Goal: Information Seeking & Learning: Learn about a topic

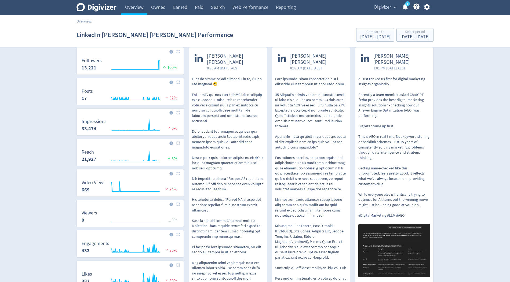
scroll to position [63, 0]
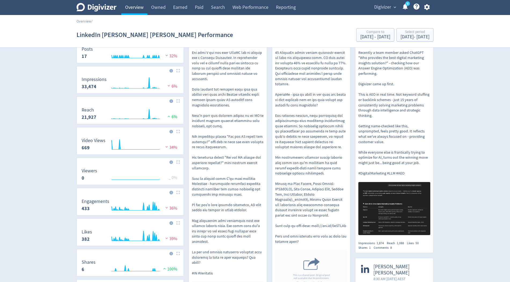
click at [133, 5] on link "Overview" at bounding box center [134, 7] width 26 height 15
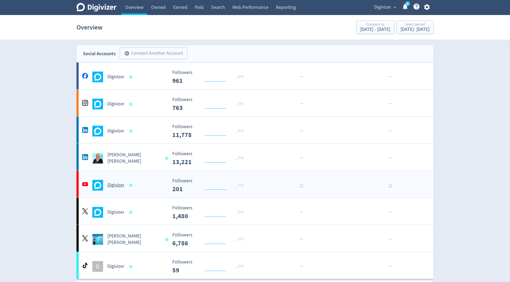
scroll to position [2, 0]
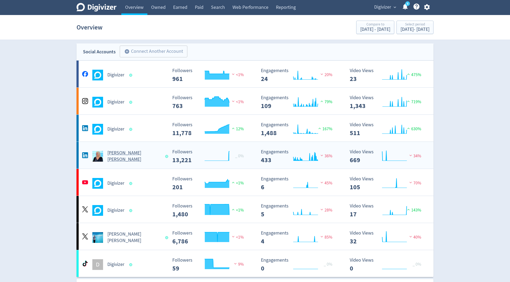
click at [152, 151] on div "[PERSON_NAME] [PERSON_NAME]" at bounding box center [124, 156] width 87 height 13
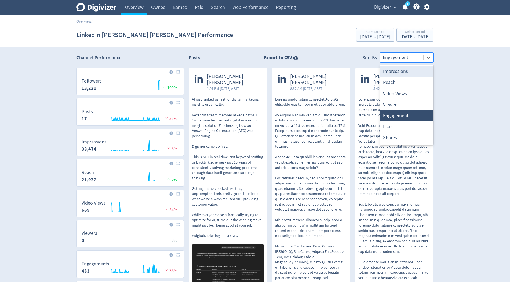
click at [403, 60] on div at bounding box center [402, 58] width 38 height 8
click at [400, 95] on div "Video Views" at bounding box center [407, 93] width 54 height 11
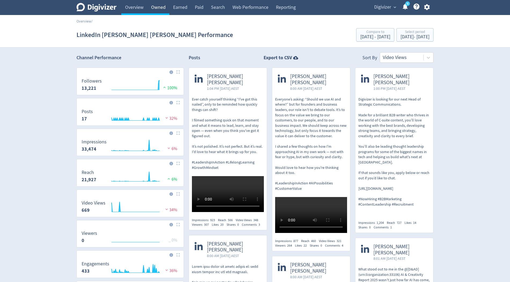
click at [156, 9] on link "Owned" at bounding box center [158, 7] width 22 height 15
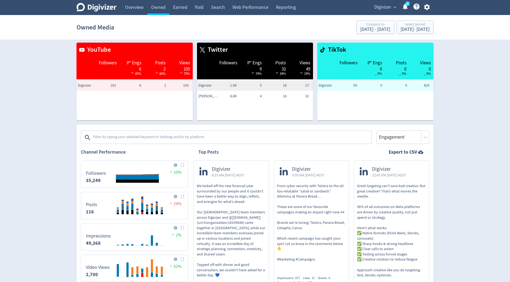
scroll to position [76, 0]
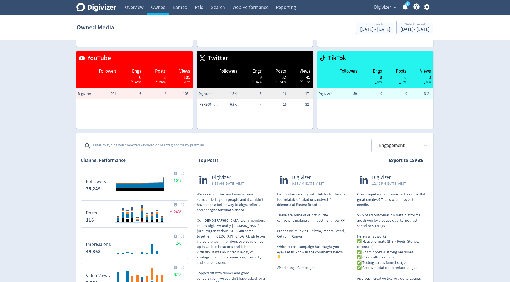
click at [104, 146] on textarea at bounding box center [232, 146] width 278 height 11
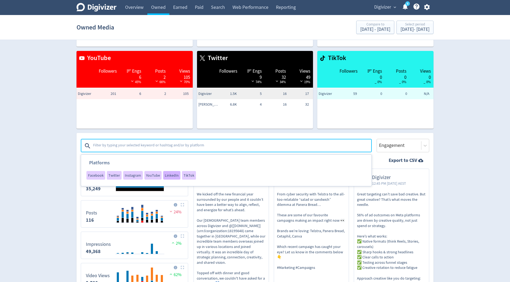
click at [170, 174] on span "LinkedIn" at bounding box center [172, 176] width 14 height 4
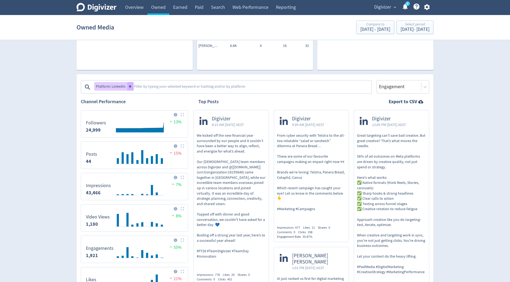
scroll to position [131, 0]
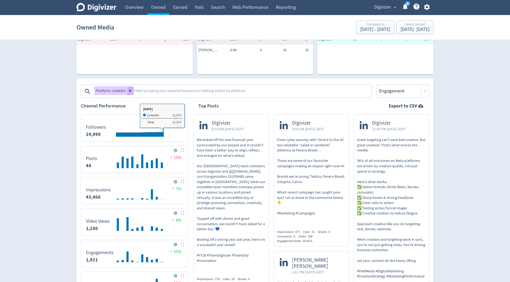
click at [158, 92] on textarea at bounding box center [252, 91] width 237 height 11
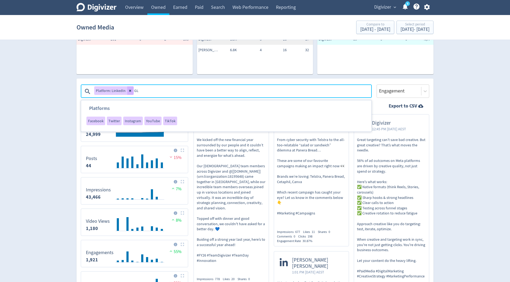
type textarea "GLT"
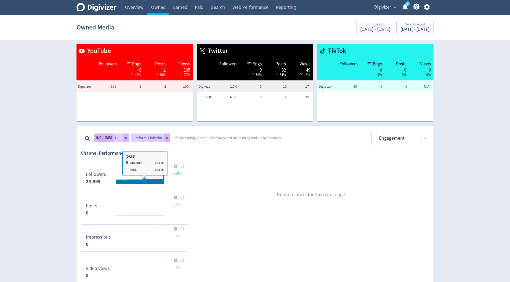
scroll to position [57, 0]
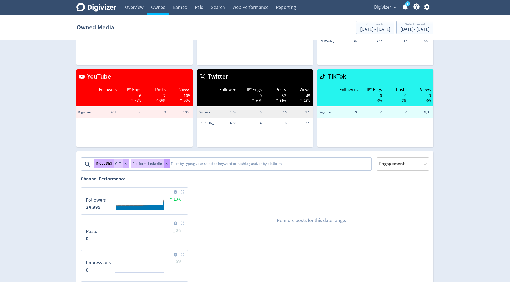
click at [165, 165] on icon at bounding box center [166, 163] width 3 height 3
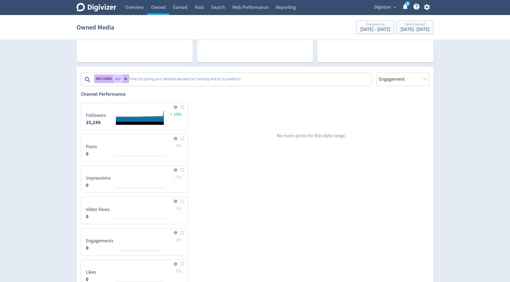
scroll to position [141, 0]
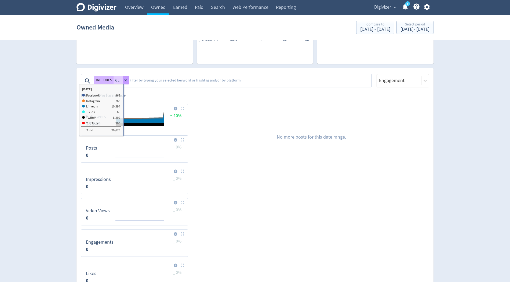
click at [126, 79] on icon at bounding box center [126, 80] width 2 height 2
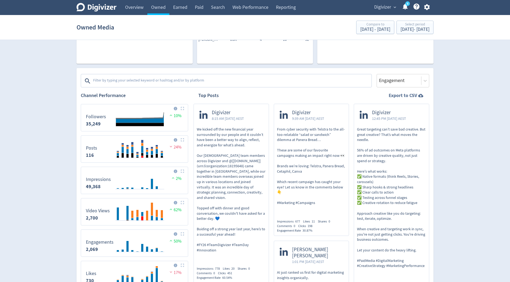
click at [403, 96] on strong "Export to CSV" at bounding box center [403, 95] width 28 height 7
